Goal: Information Seeking & Learning: Learn about a topic

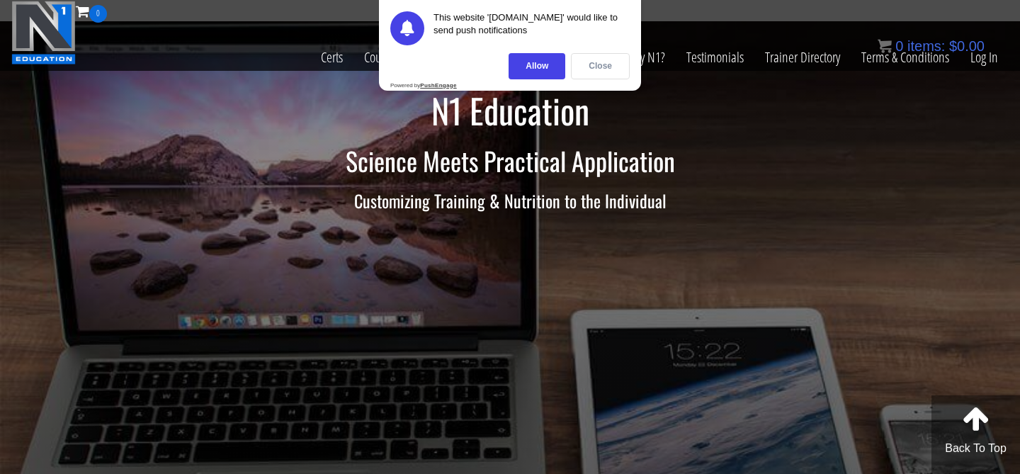
click at [595, 70] on div "Close" at bounding box center [600, 66] width 59 height 26
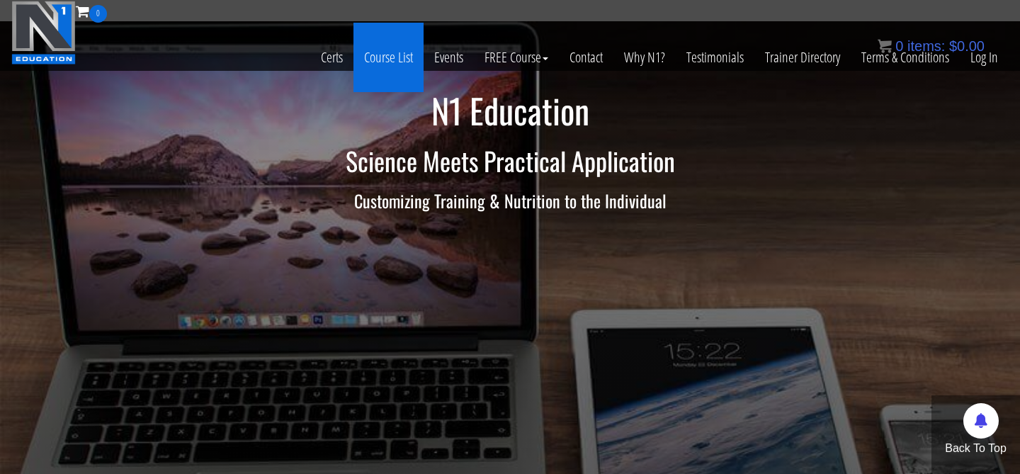
click at [377, 64] on link "Course List" at bounding box center [388, 57] width 70 height 69
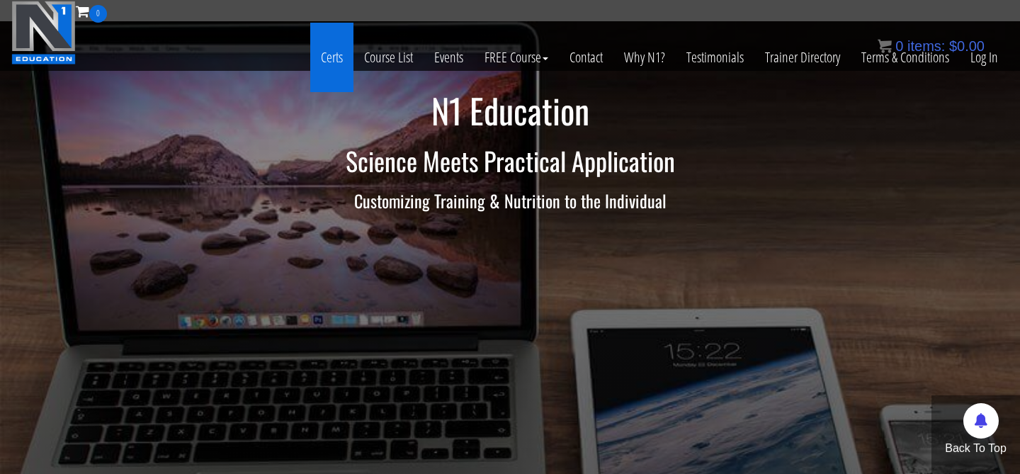
click at [327, 59] on link "Certs" at bounding box center [331, 57] width 43 height 69
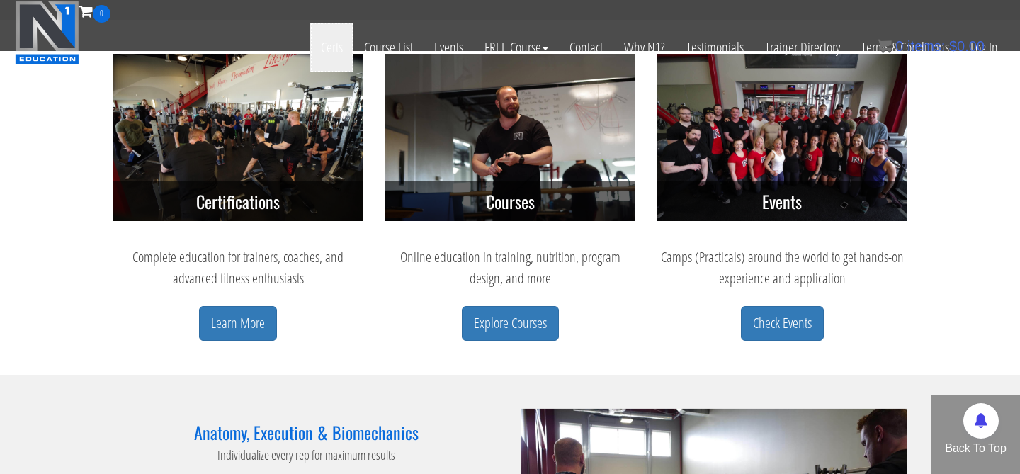
scroll to position [724, 0]
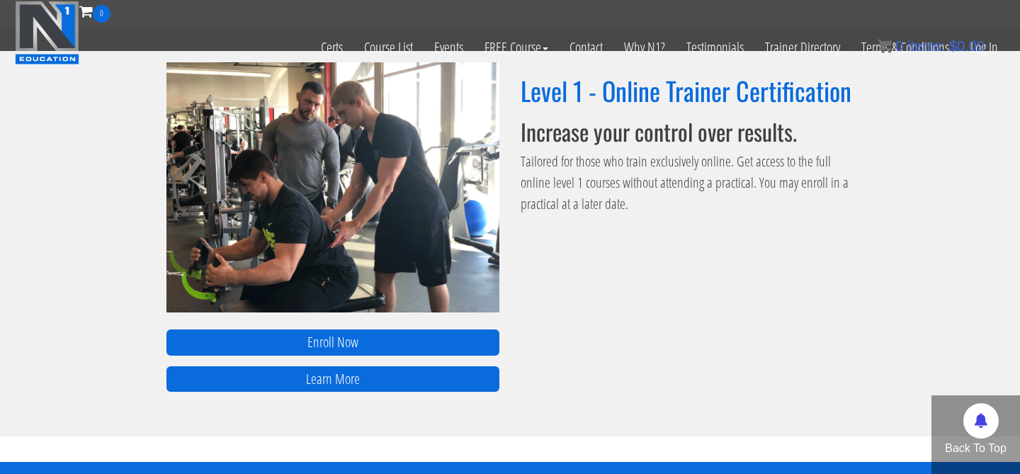
scroll to position [982, 0]
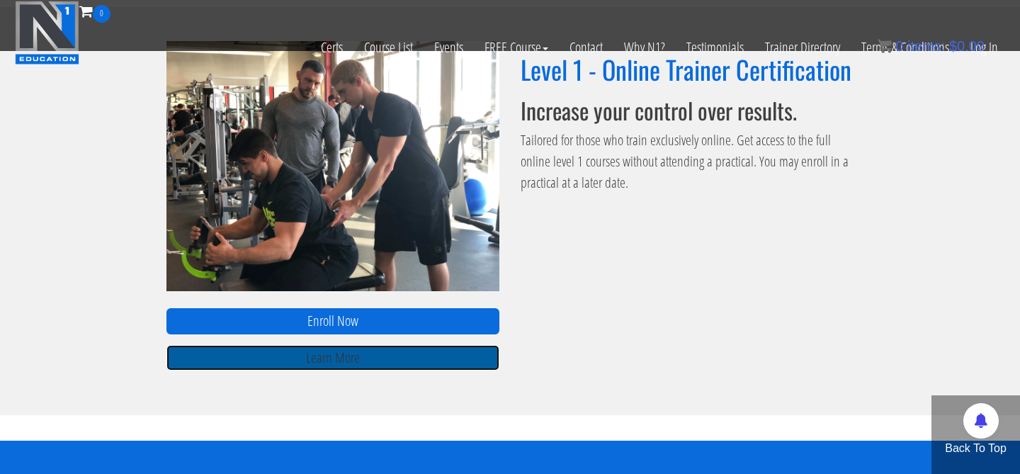
click at [365, 360] on link "Learn More" at bounding box center [332, 358] width 333 height 26
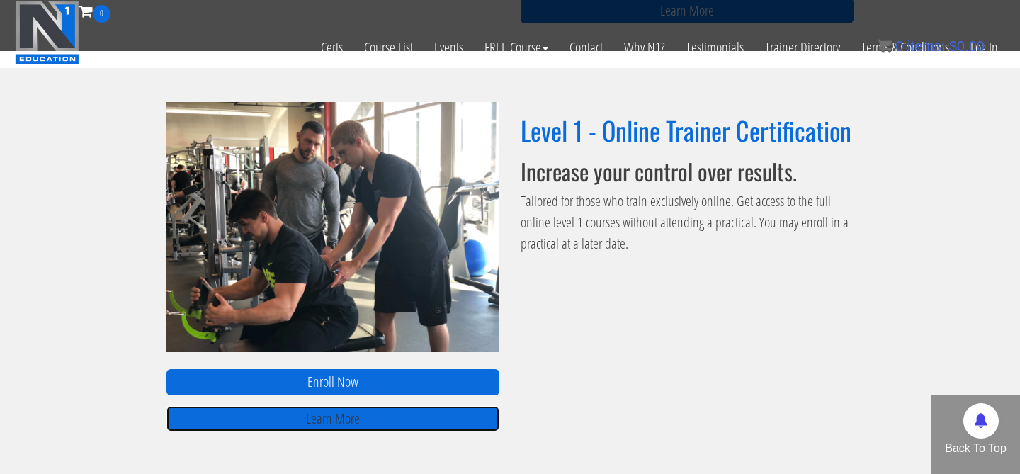
scroll to position [862, 0]
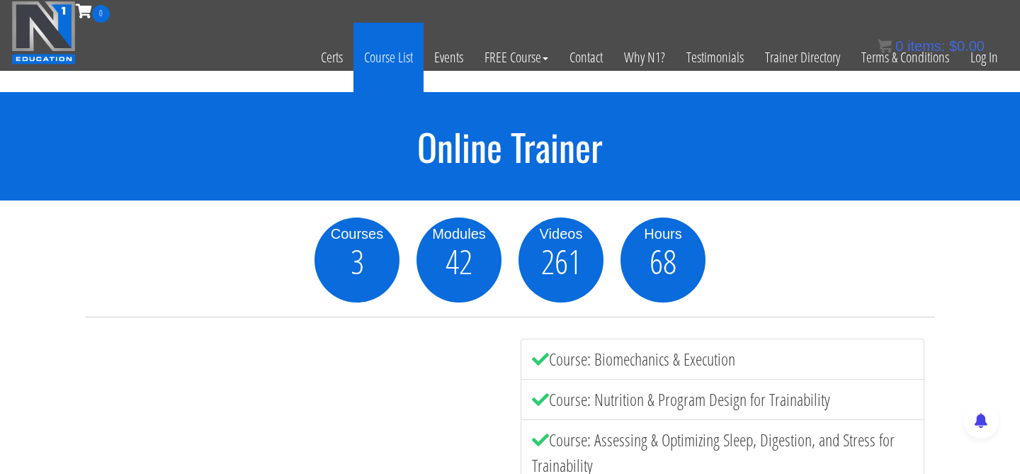
click at [387, 56] on link "Course List" at bounding box center [388, 57] width 70 height 69
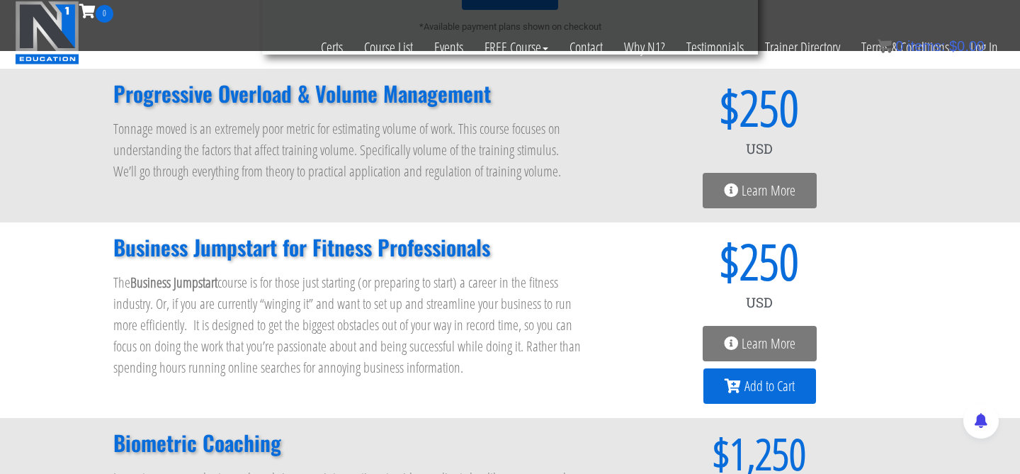
scroll to position [899, 0]
